Goal: Task Accomplishment & Management: Manage account settings

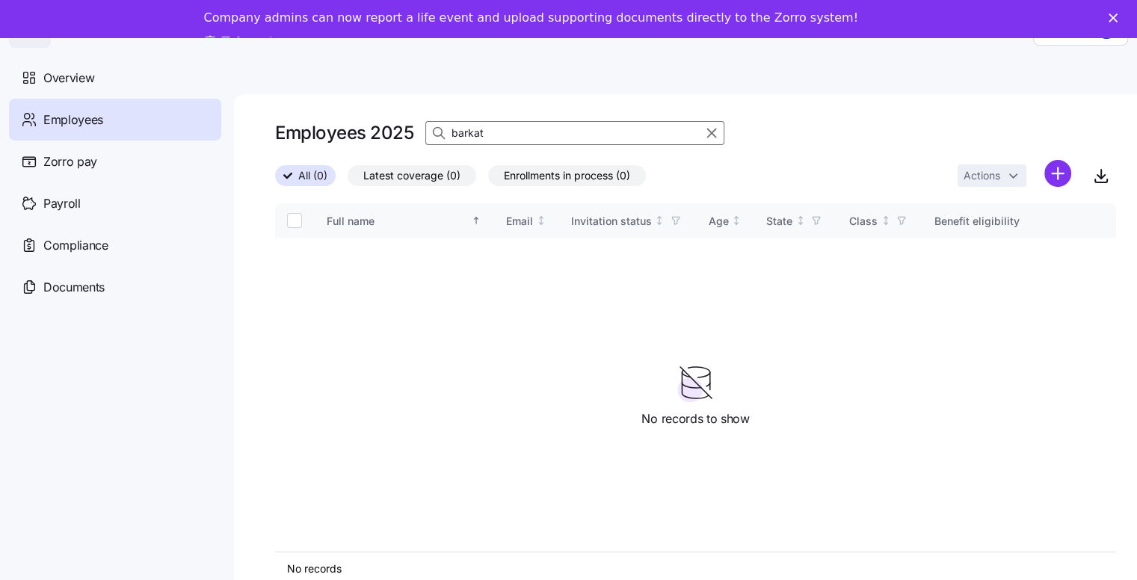
drag, startPoint x: 499, startPoint y: 129, endPoint x: 438, endPoint y: 129, distance: 61.3
click at [438, 129] on div "barkat" at bounding box center [574, 133] width 299 height 24
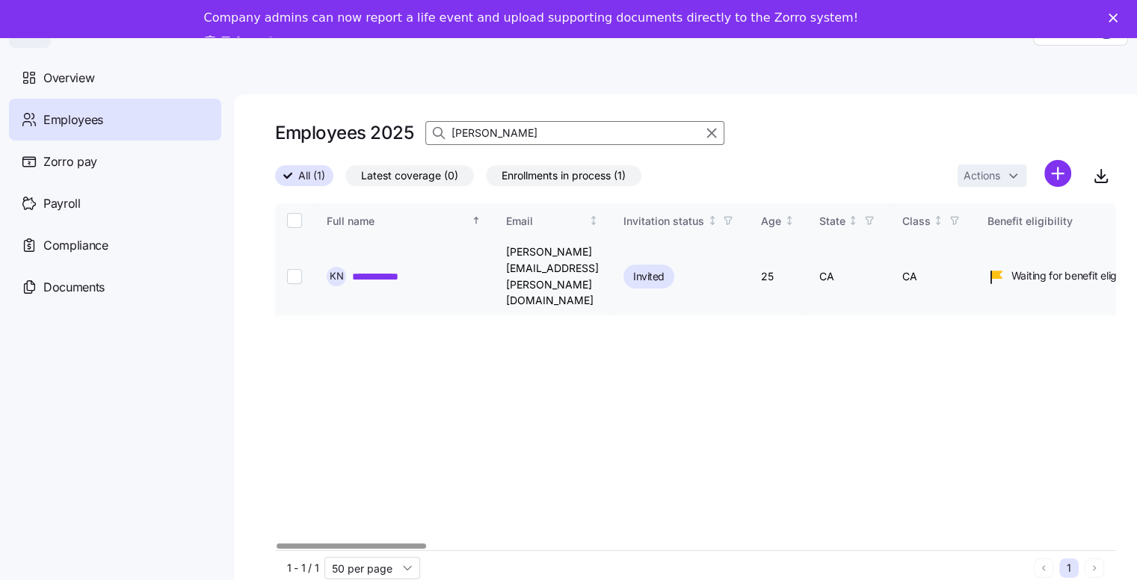
type input "[PERSON_NAME]"
click at [299, 269] on input "Select record 1" at bounding box center [294, 276] width 15 height 15
checkbox input "true"
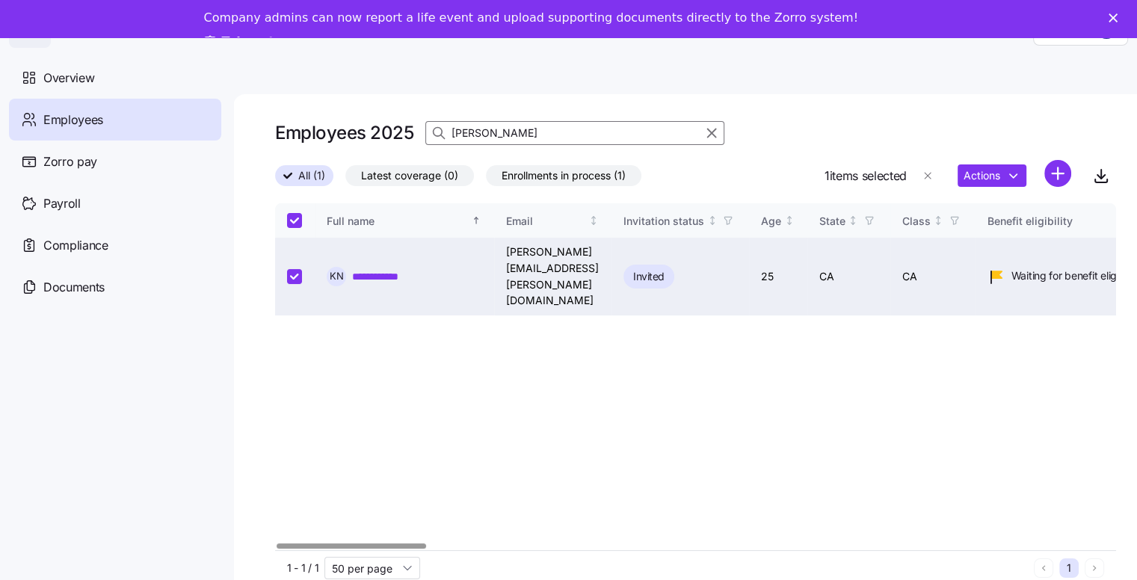
checkbox input "true"
click at [1013, 173] on html "**********" at bounding box center [568, 304] width 1137 height 609
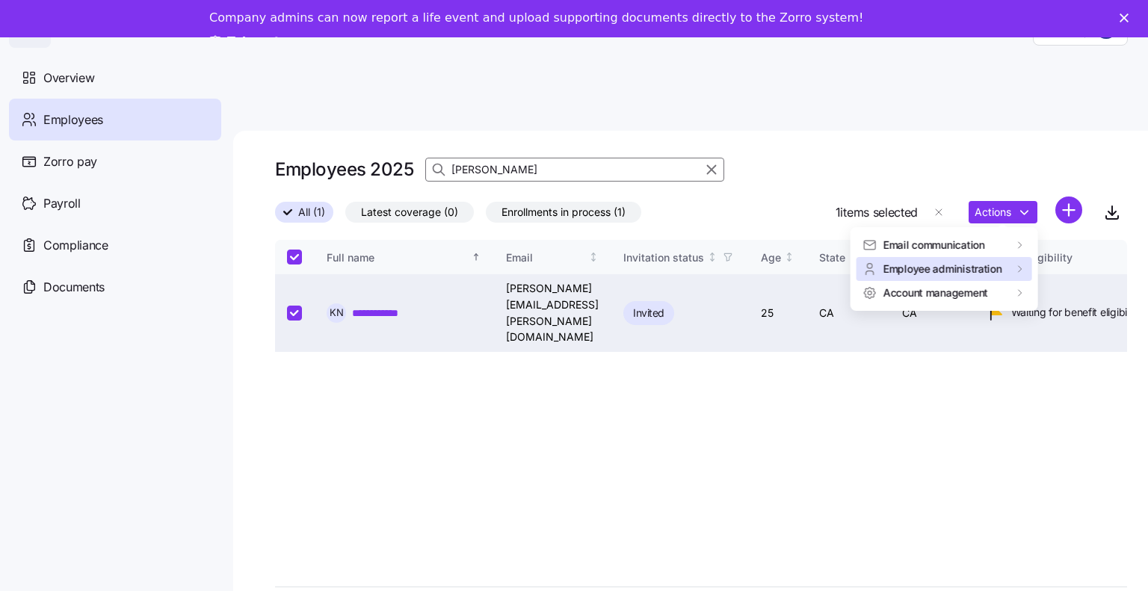
click at [934, 268] on span "Employee administration" at bounding box center [943, 269] width 119 height 15
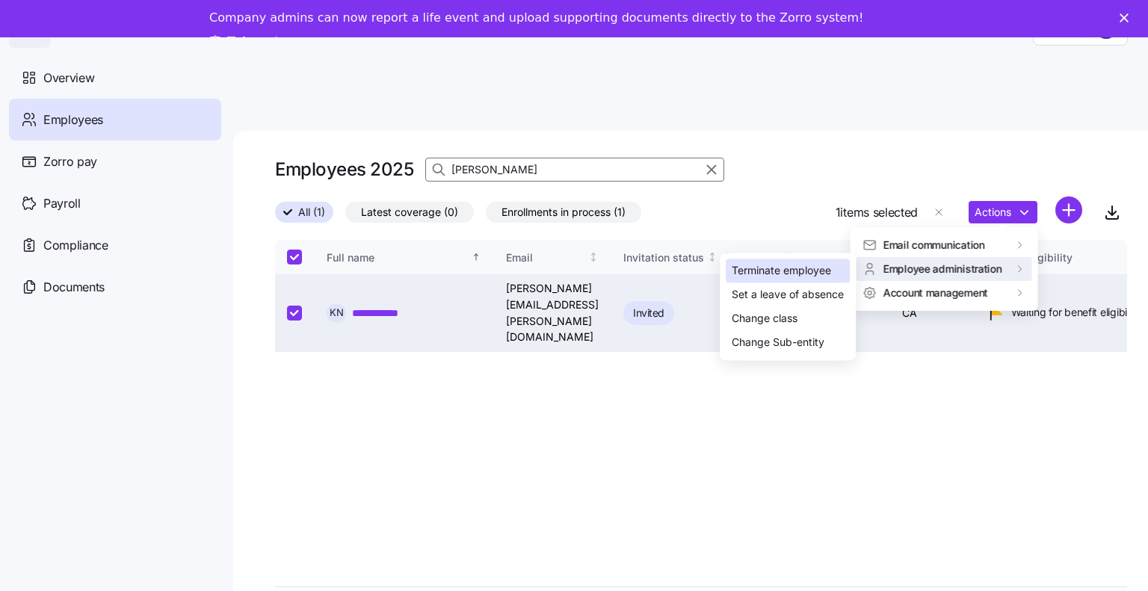
click at [780, 266] on div "Terminate employee" at bounding box center [781, 271] width 99 height 16
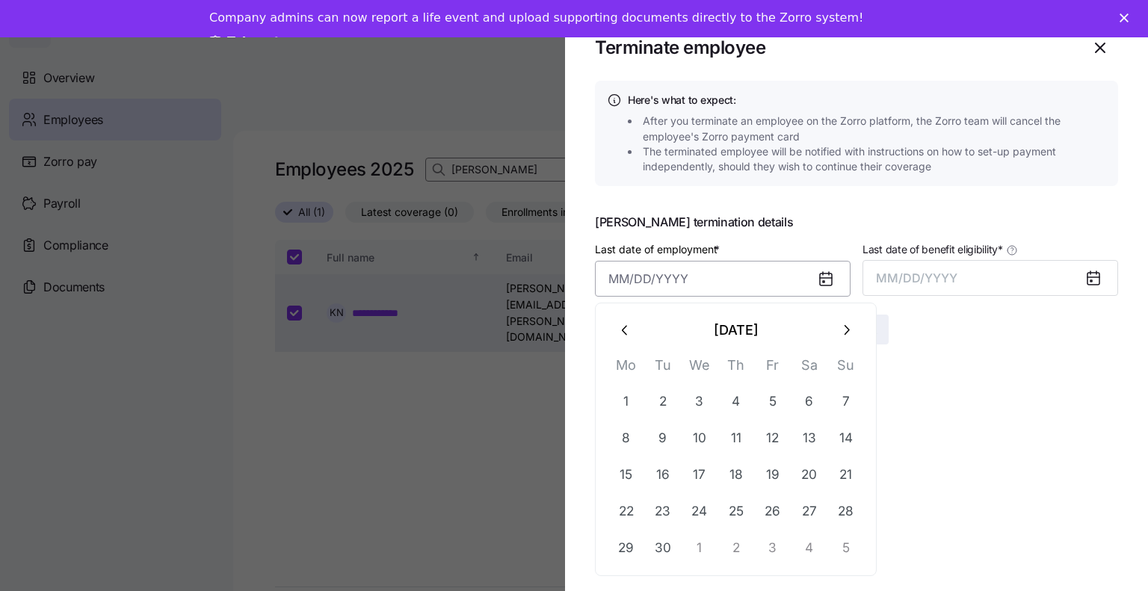
click at [667, 277] on input "Last date of employment *" at bounding box center [723, 279] width 256 height 36
click at [659, 437] on button "9" at bounding box center [663, 438] width 36 height 36
type input "September 9, 2025"
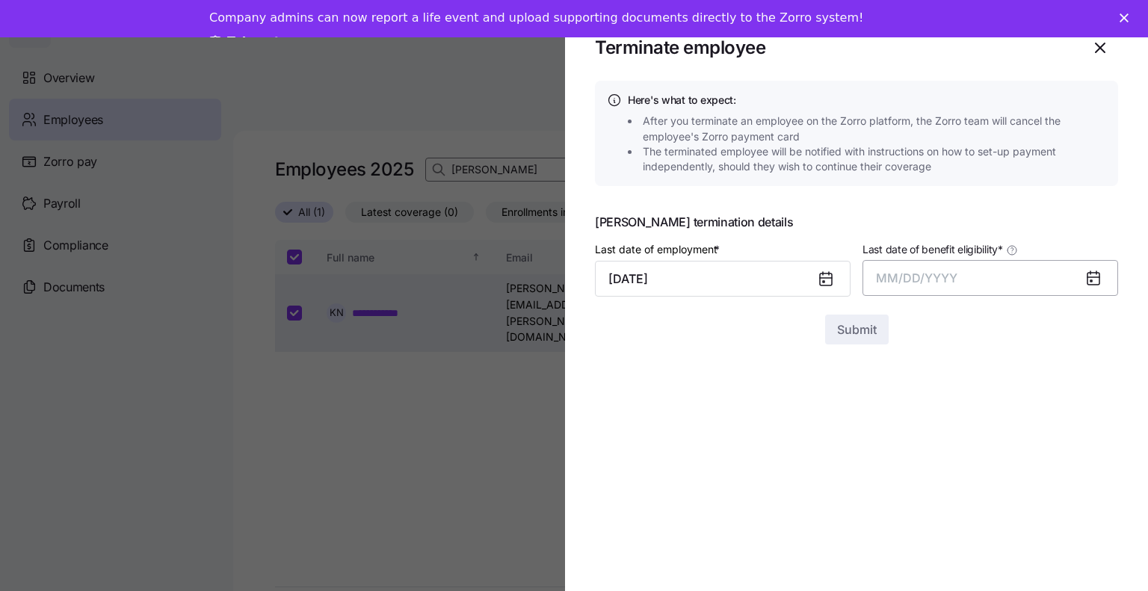
click at [910, 277] on span "MM/DD/YYYY" at bounding box center [916, 278] width 81 height 15
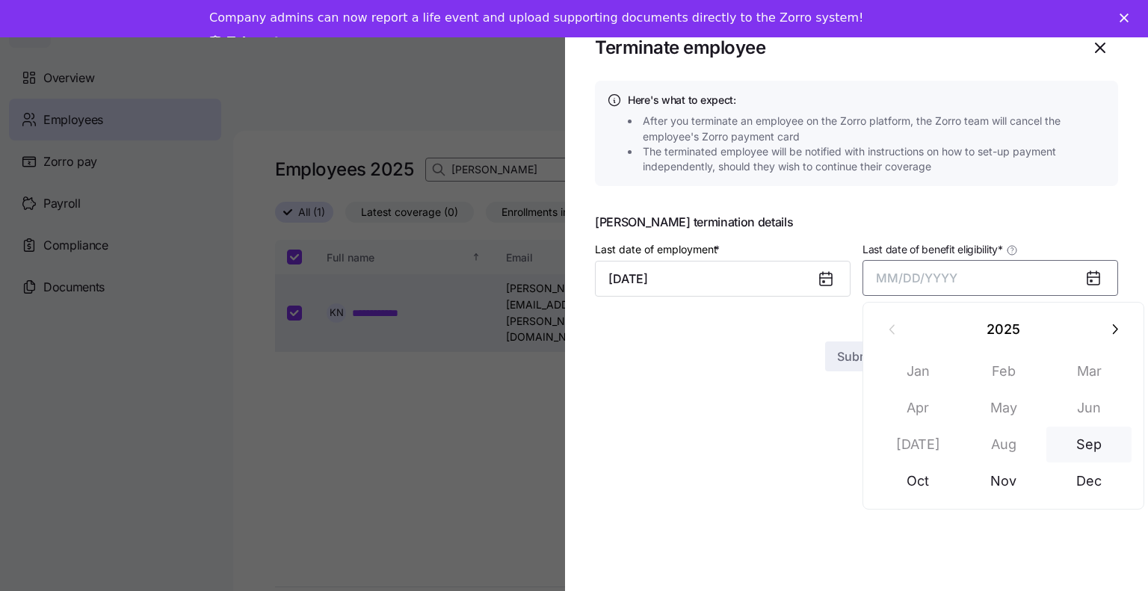
click at [1091, 452] on button "Sep" at bounding box center [1089, 445] width 85 height 36
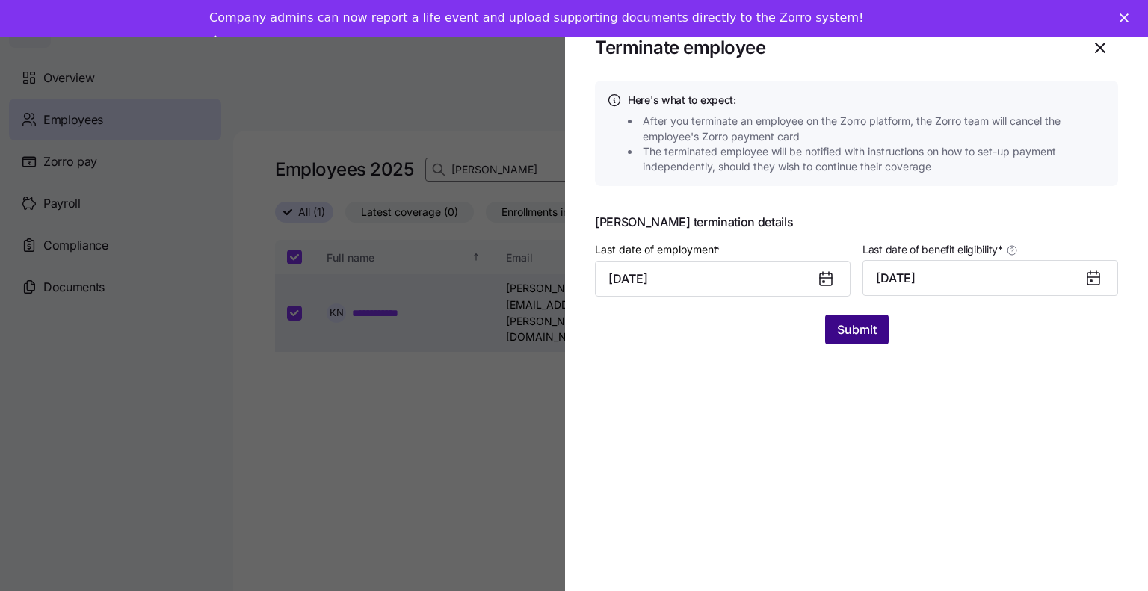
click at [869, 322] on span "Submit" at bounding box center [857, 330] width 40 height 18
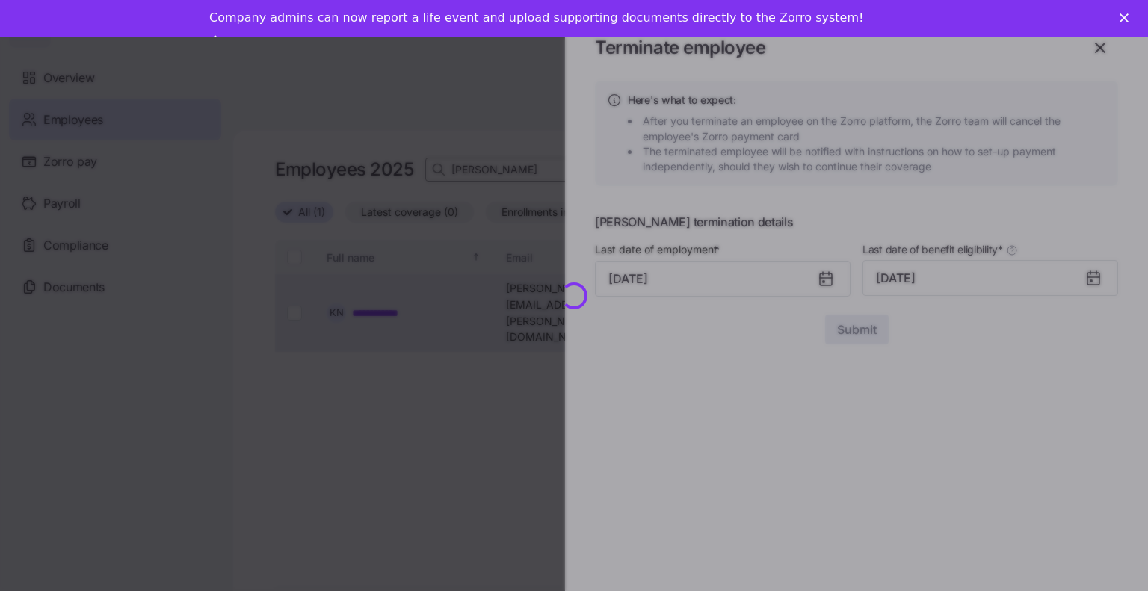
checkbox input "false"
